Goal: Task Accomplishment & Management: Manage account settings

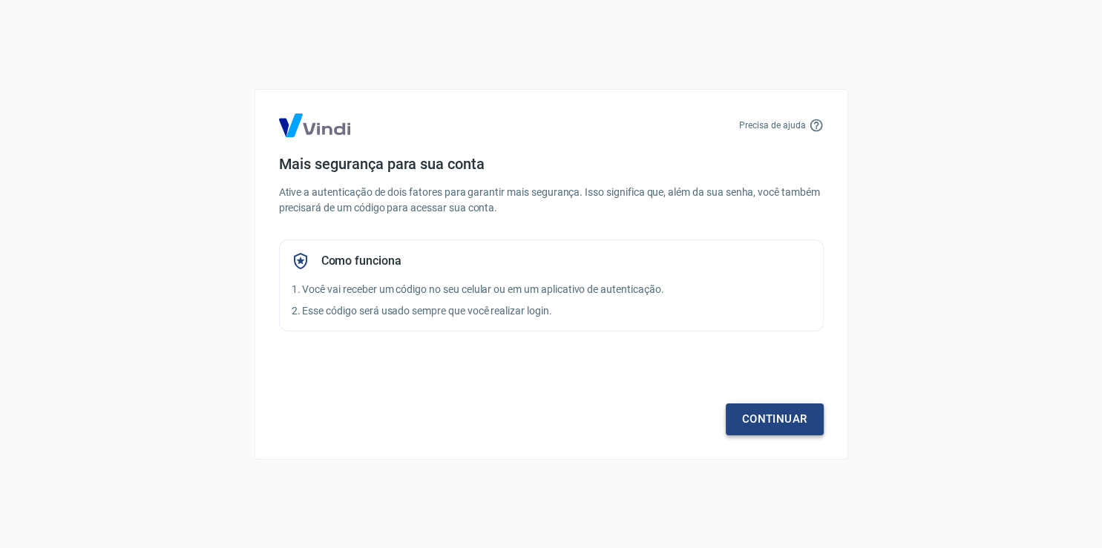
click at [769, 411] on link "Continuar" at bounding box center [775, 419] width 98 height 31
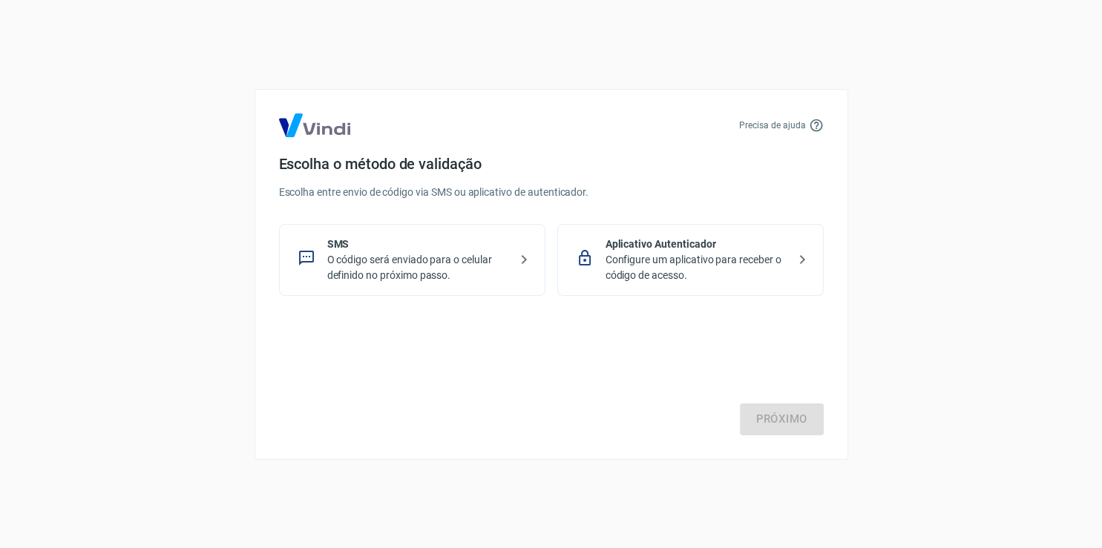
click at [451, 263] on p "O código será enviado para o celular definido no próximo passo." at bounding box center [418, 267] width 182 height 31
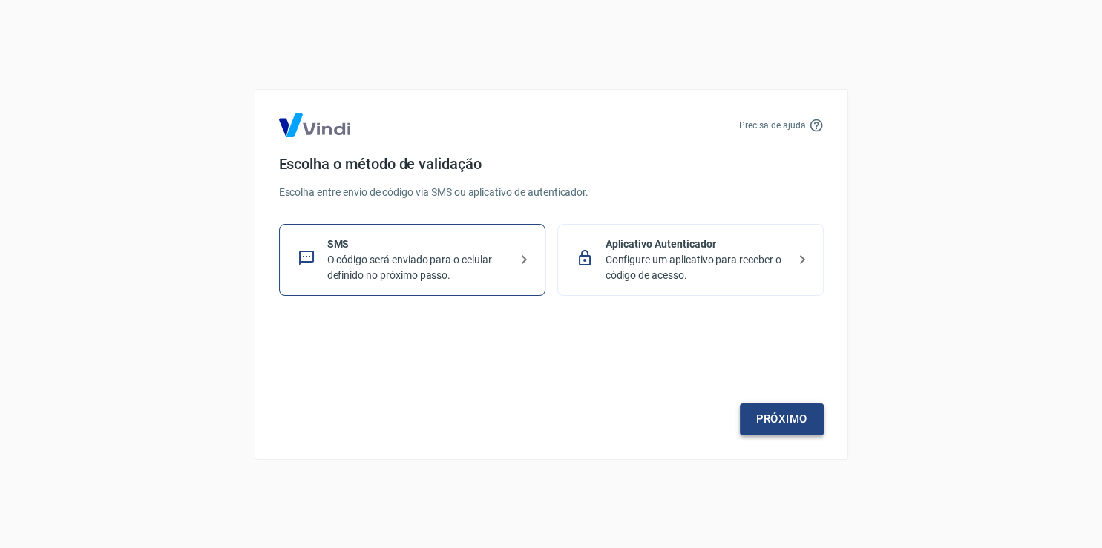
drag, startPoint x: 737, startPoint y: 405, endPoint x: 747, endPoint y: 411, distance: 11.3
click at [738, 405] on div "Próximo" at bounding box center [551, 375] width 545 height 122
click at [762, 415] on link "Próximo" at bounding box center [782, 419] width 84 height 31
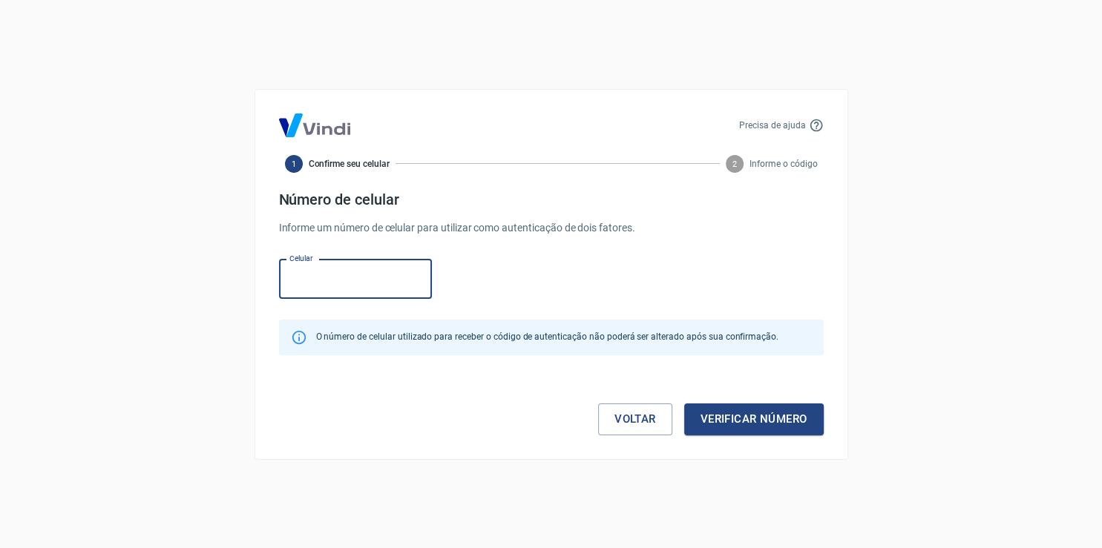
click at [358, 271] on input "Celular" at bounding box center [355, 279] width 153 height 39
type input "[PHONE_NUMBER]"
click at [728, 415] on button "Verificar número" at bounding box center [753, 419] width 139 height 31
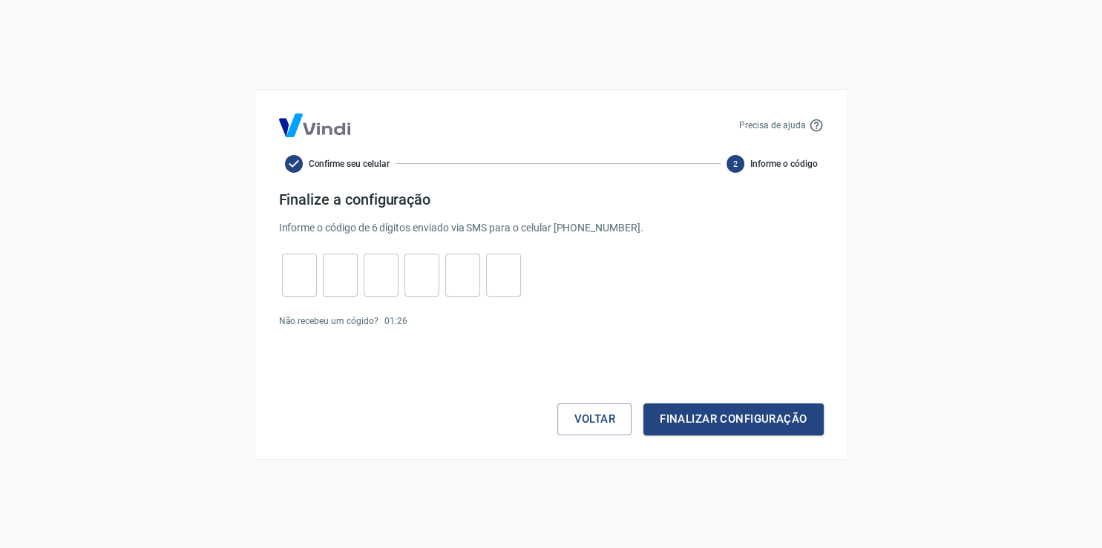
click at [318, 277] on div "​ ​ ​ ​ ​ ​" at bounding box center [401, 275] width 245 height 43
click at [301, 275] on input "tel" at bounding box center [299, 275] width 35 height 32
type input "1"
type input "2"
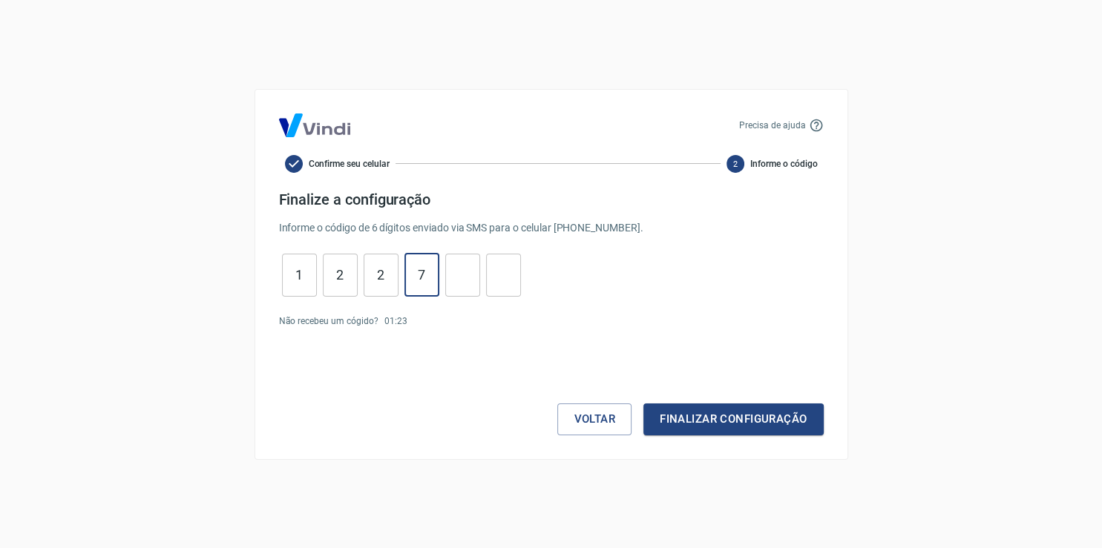
type input "7"
type input "9"
type input "1"
click at [651, 406] on button "Finalizar configuração" at bounding box center [733, 419] width 180 height 31
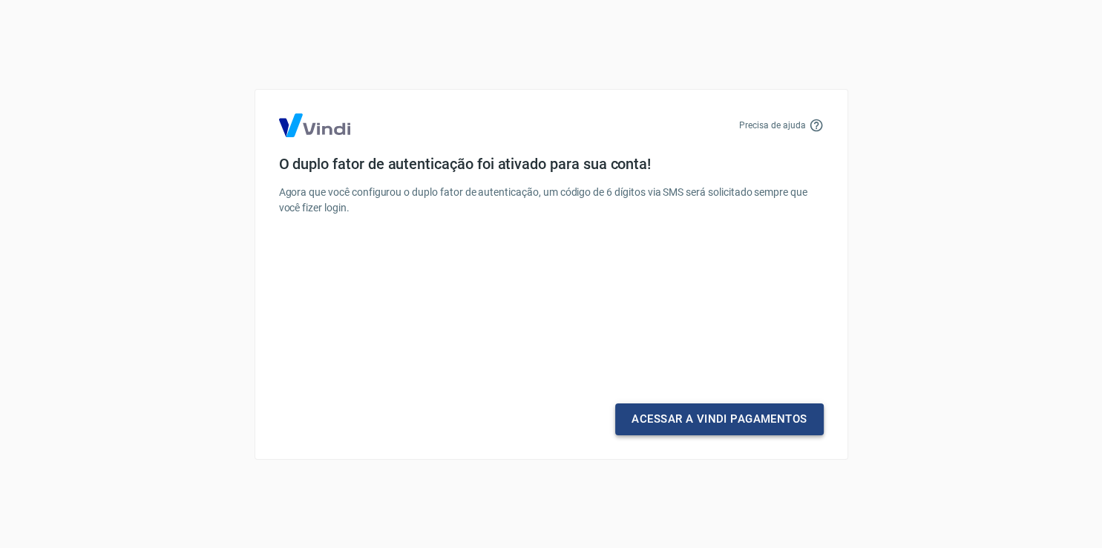
click at [743, 418] on link "Acessar a Vindi Pagamentos" at bounding box center [719, 419] width 208 height 31
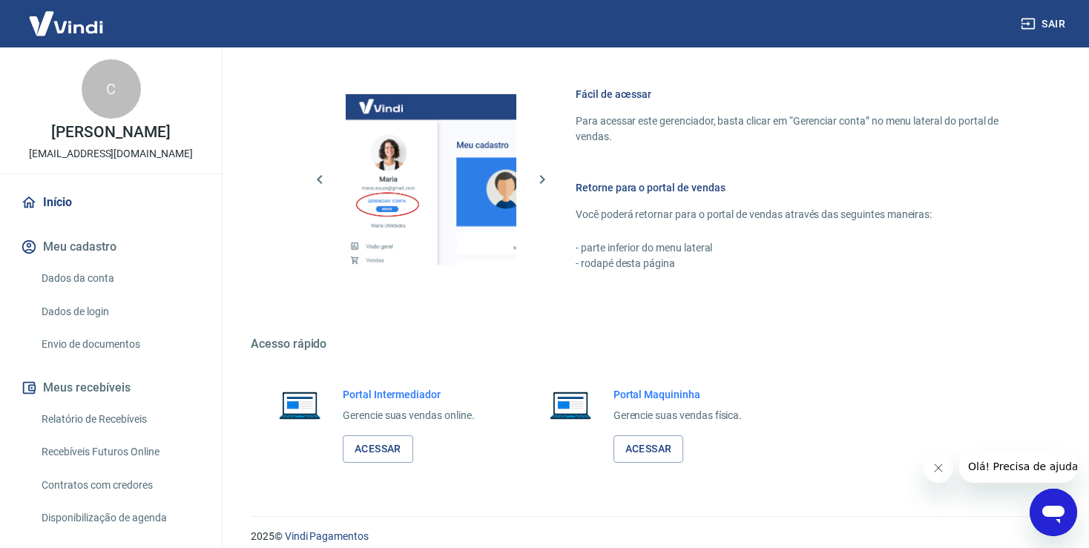
click at [106, 289] on link "Dados da conta" at bounding box center [120, 278] width 168 height 30
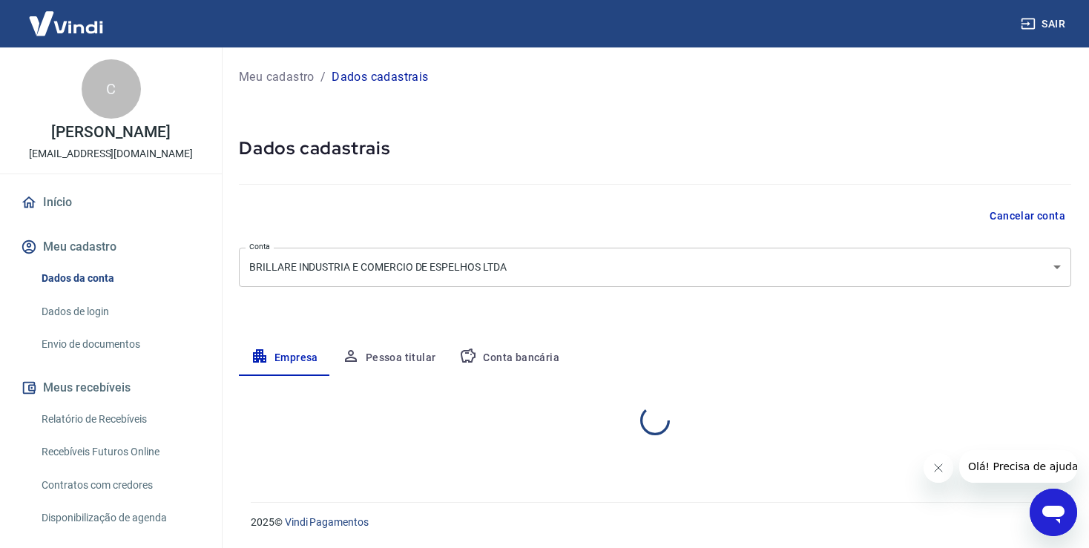
select select "PR"
select select "business"
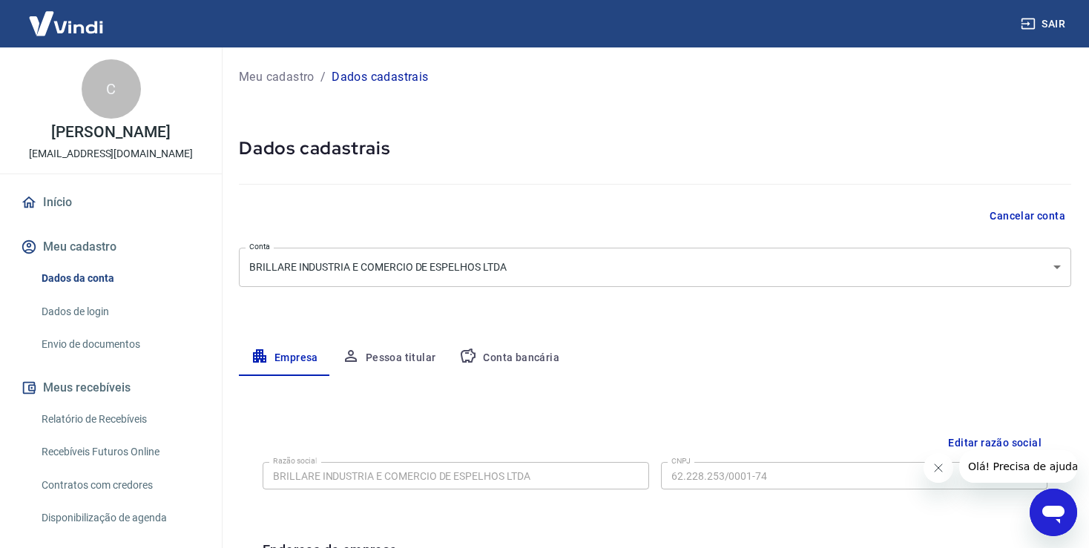
click at [407, 361] on button "Pessoa titular" at bounding box center [389, 359] width 118 height 36
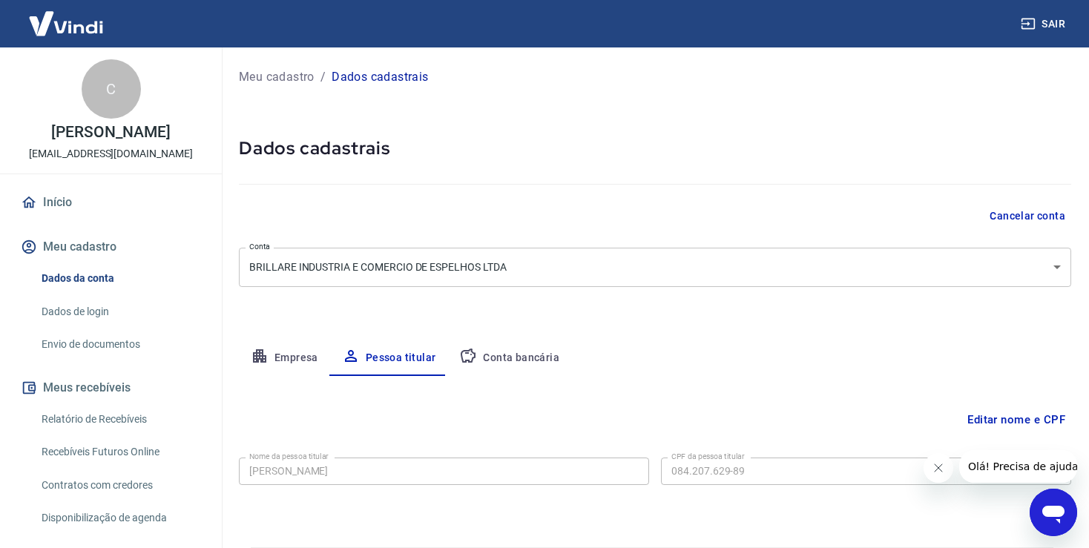
scroll to position [45, 0]
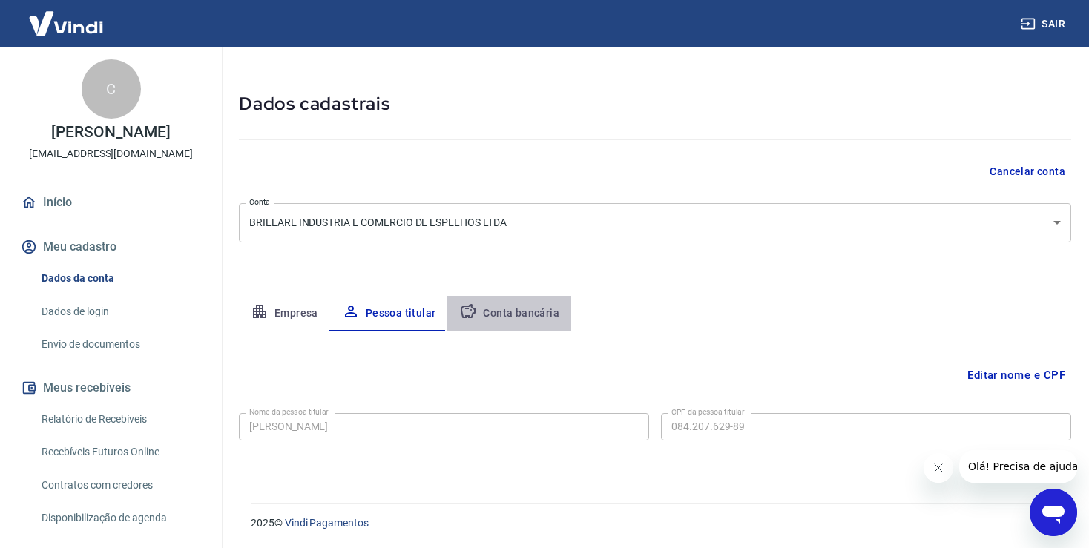
click at [524, 317] on button "Conta bancária" at bounding box center [509, 314] width 124 height 36
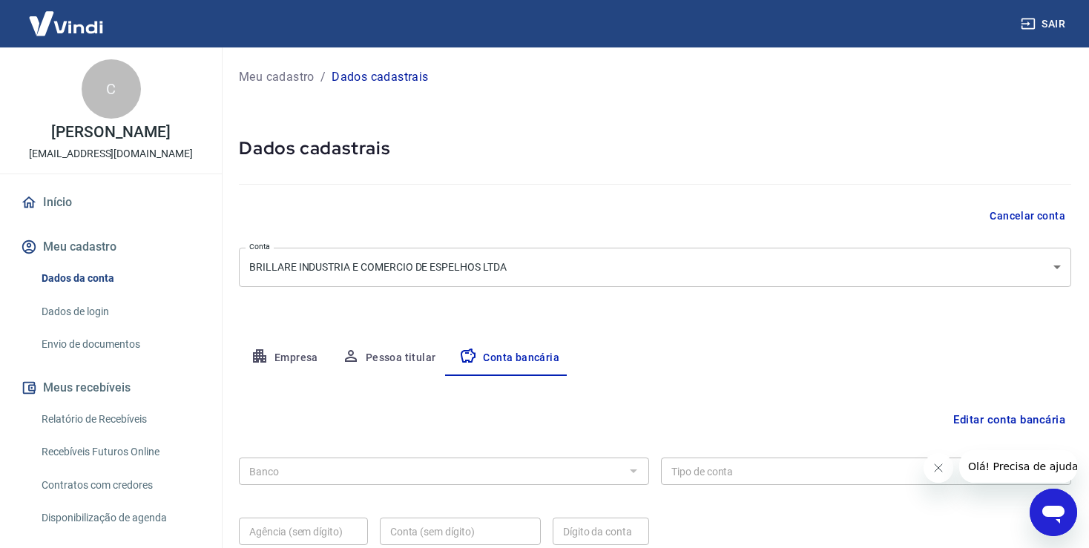
scroll to position [127, 0]
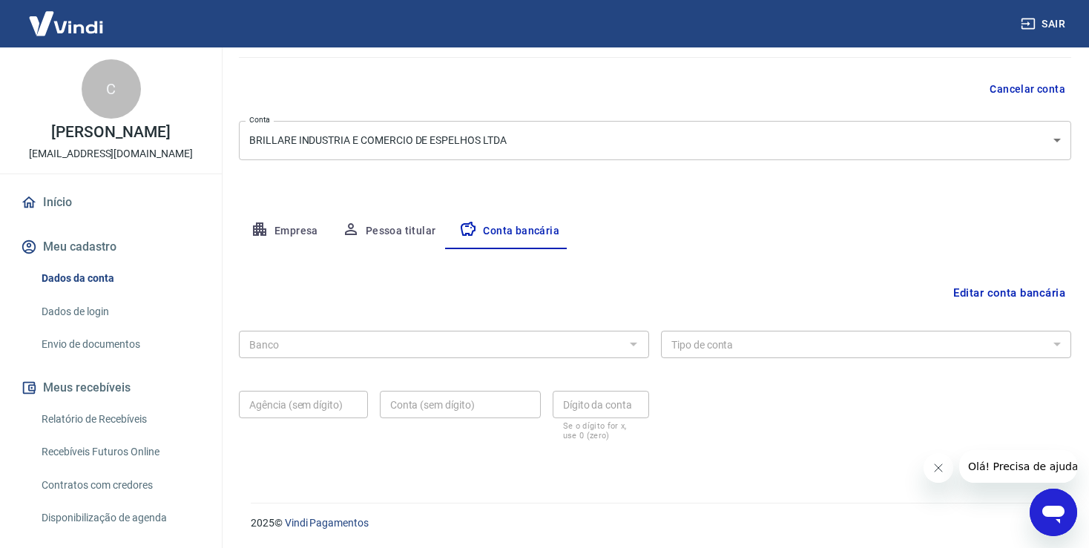
click at [122, 323] on link "Dados de login" at bounding box center [120, 312] width 168 height 30
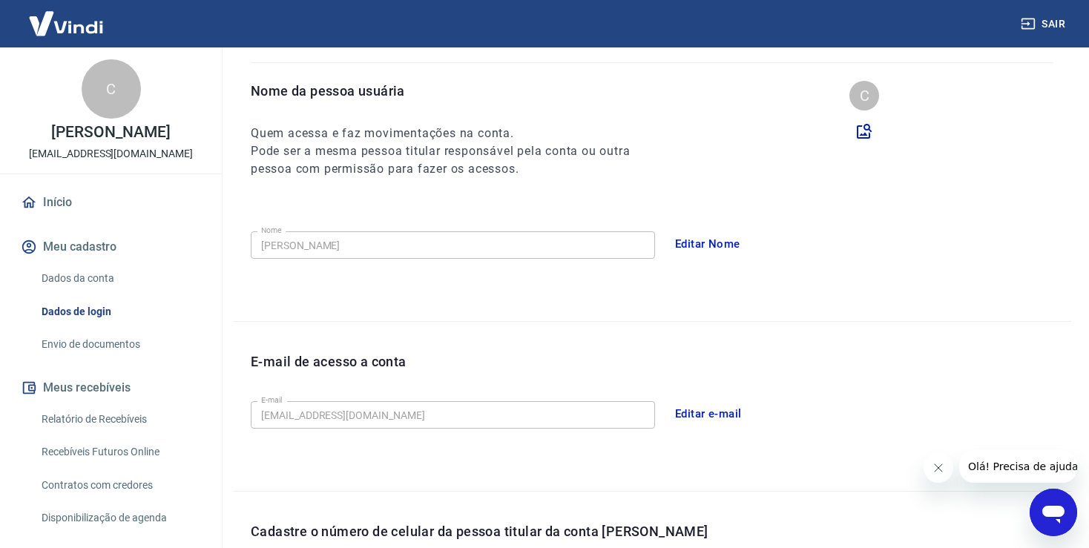
scroll to position [401, 0]
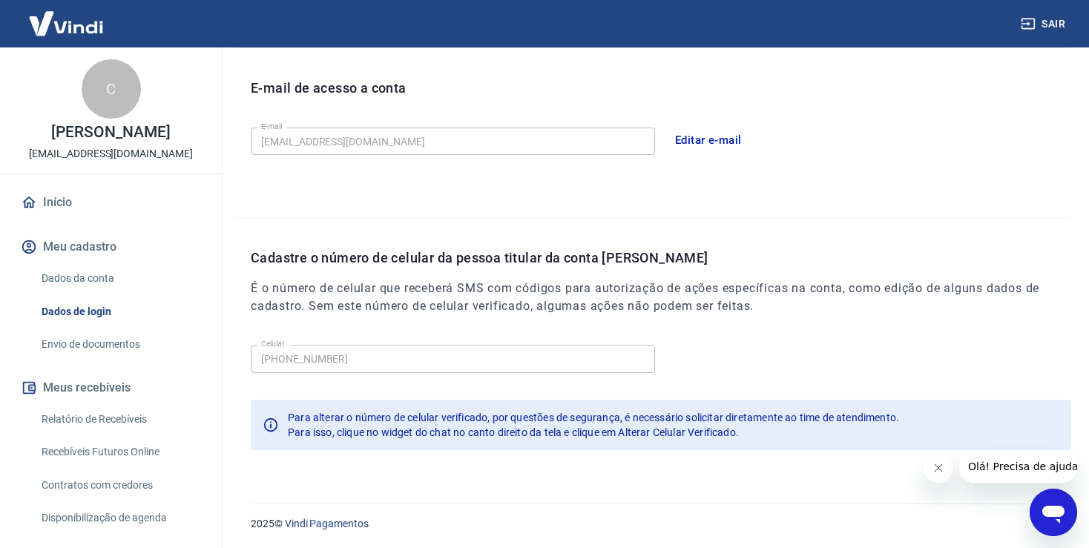
click at [126, 360] on link "Envio de documentos" at bounding box center [120, 344] width 168 height 30
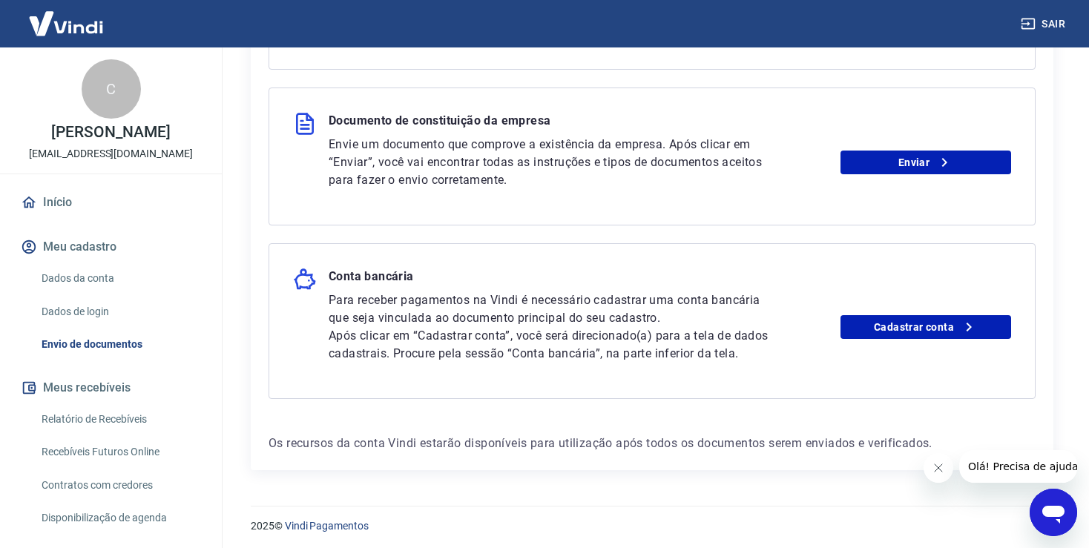
click at [65, 19] on img at bounding box center [66, 23] width 96 height 45
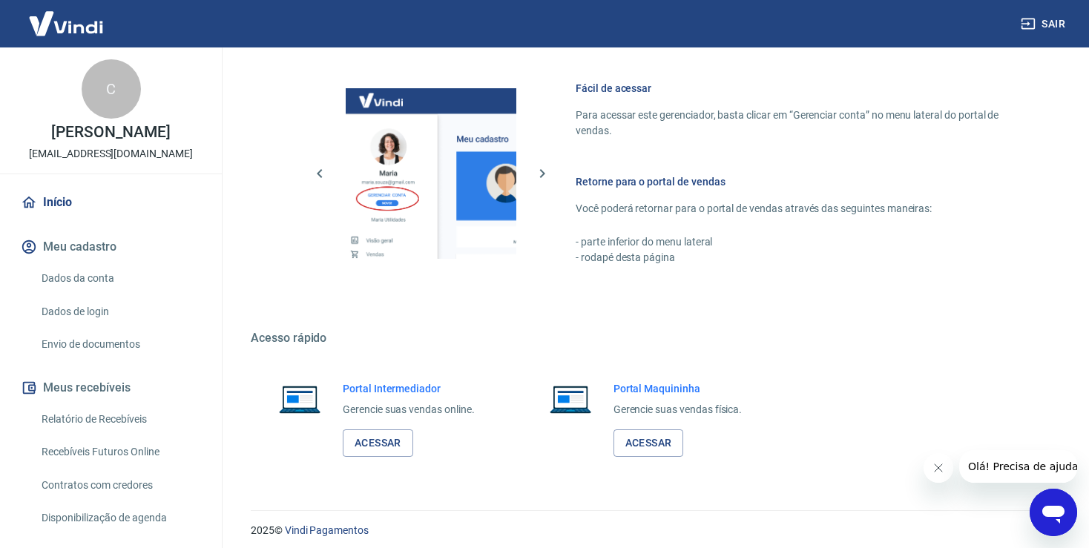
scroll to position [820, 0]
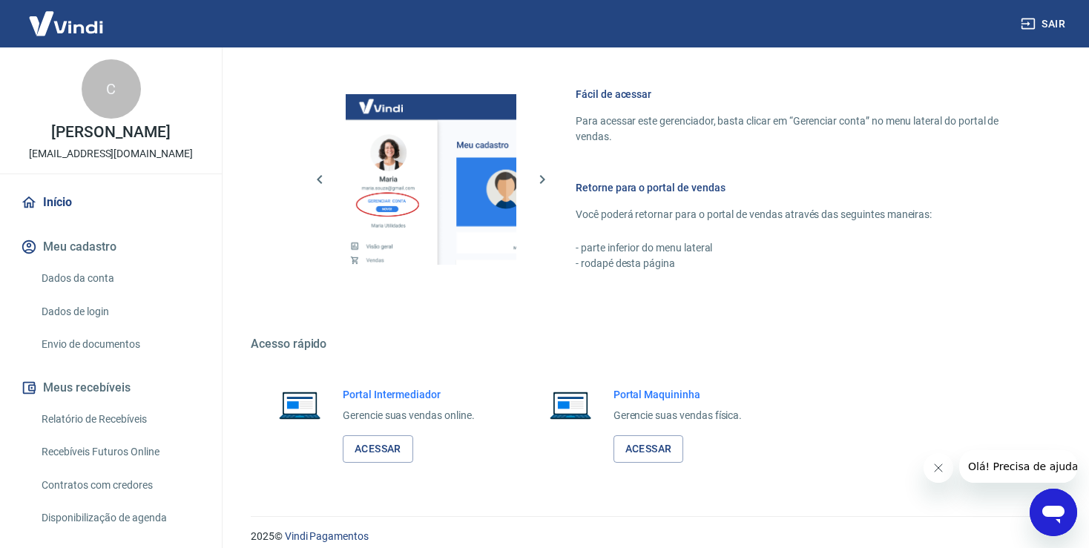
click at [89, 218] on link "Início" at bounding box center [111, 202] width 186 height 33
click at [85, 212] on link "Início" at bounding box center [111, 202] width 186 height 33
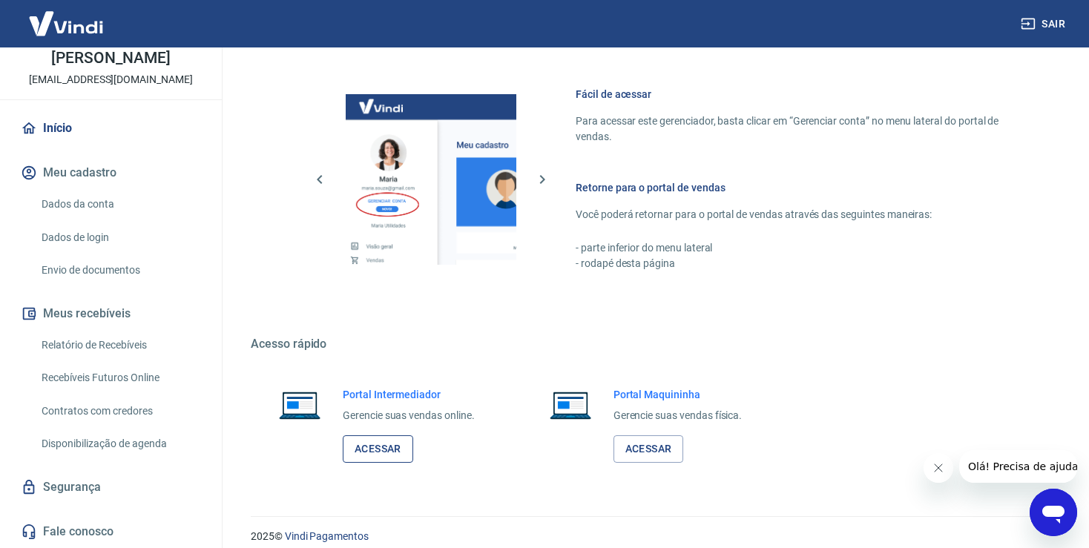
click at [384, 438] on link "Acessar" at bounding box center [378, 448] width 70 height 27
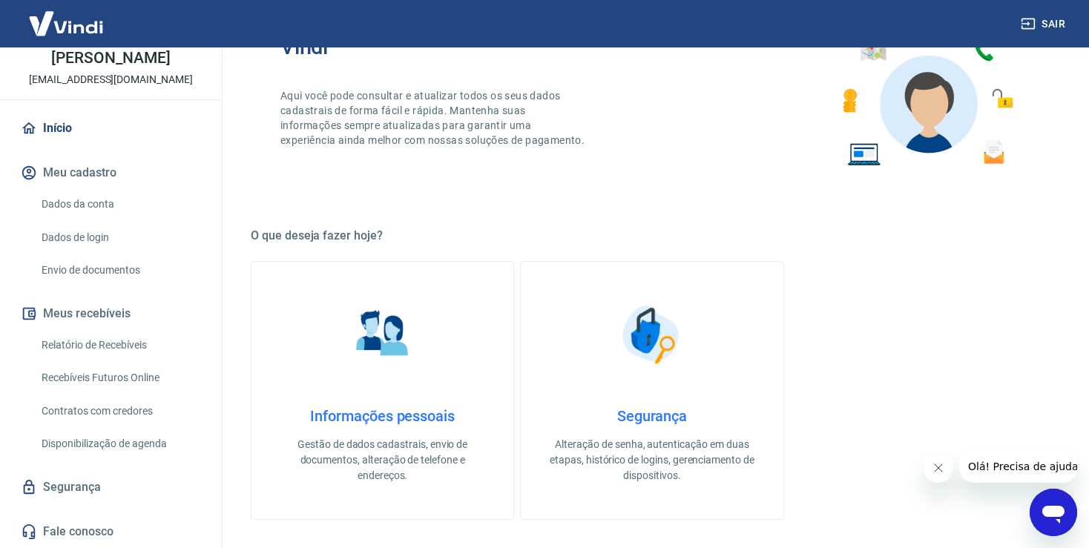
scroll to position [0, 0]
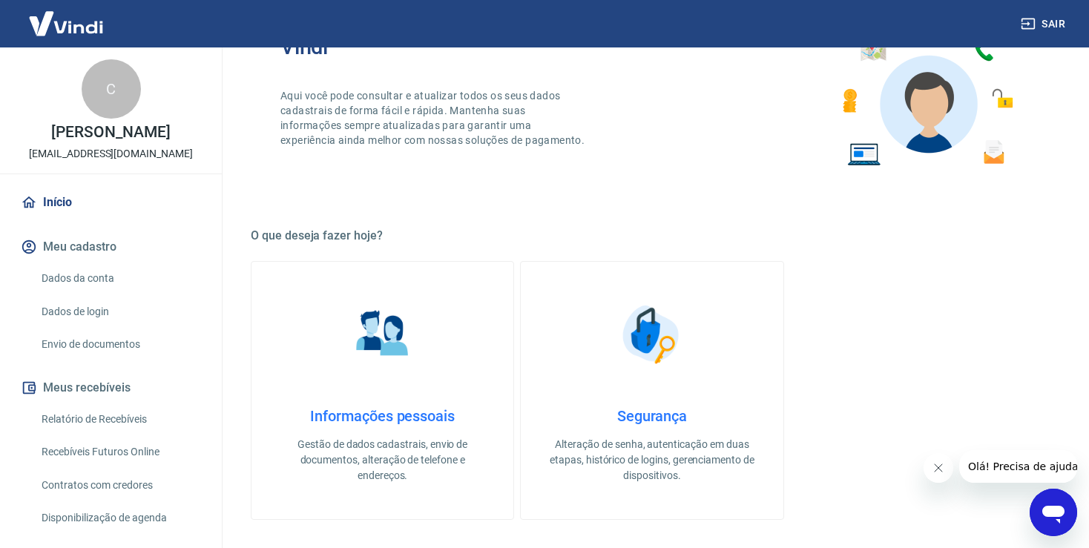
click at [930, 338] on div "Informações pessoais Gestão de dados cadastrais, envio de documentos, alteração…" at bounding box center [652, 390] width 803 height 259
